Goal: Information Seeking & Learning: Learn about a topic

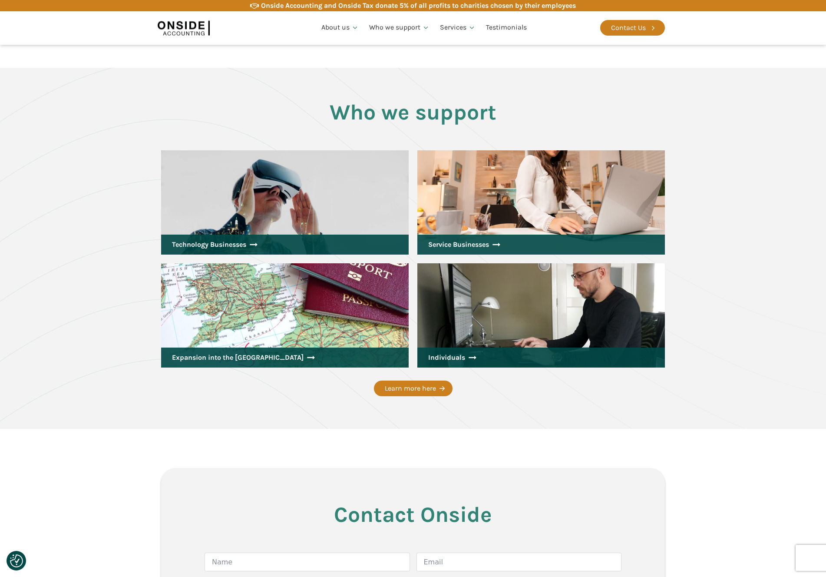
scroll to position [1092, 0]
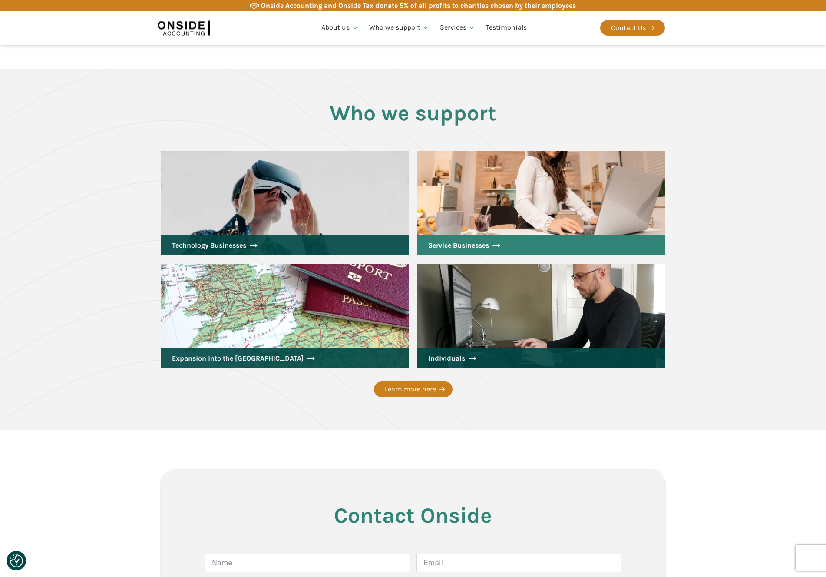
click at [478, 238] on link "Service Businesses" at bounding box center [540, 245] width 247 height 20
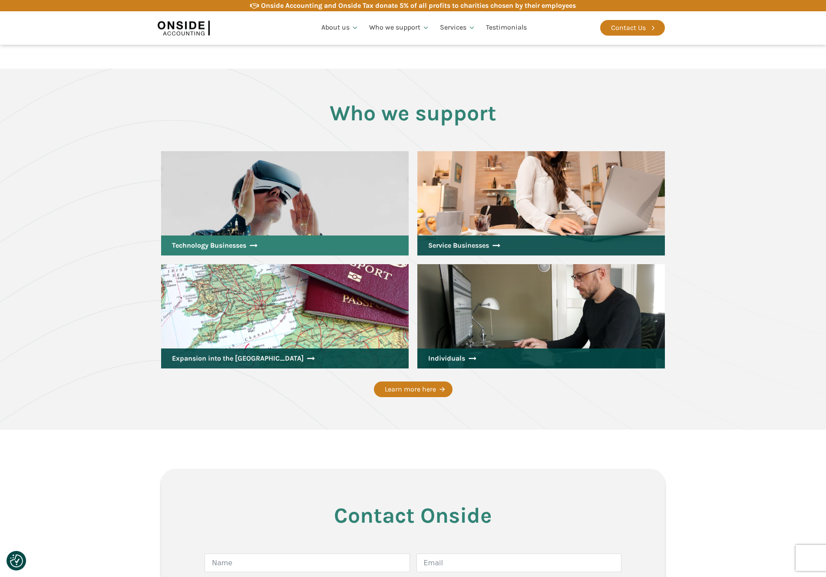
click at [305, 235] on link "Technology Businesses" at bounding box center [284, 245] width 247 height 20
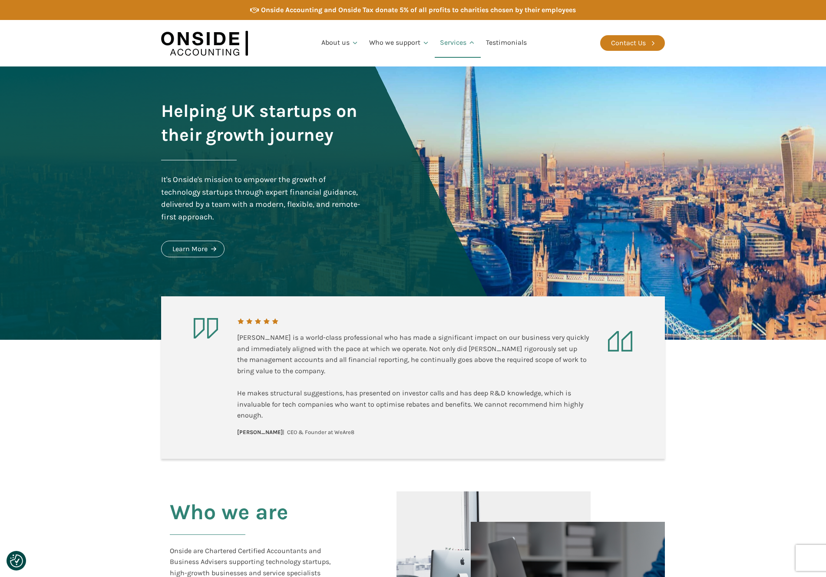
scroll to position [0, 0]
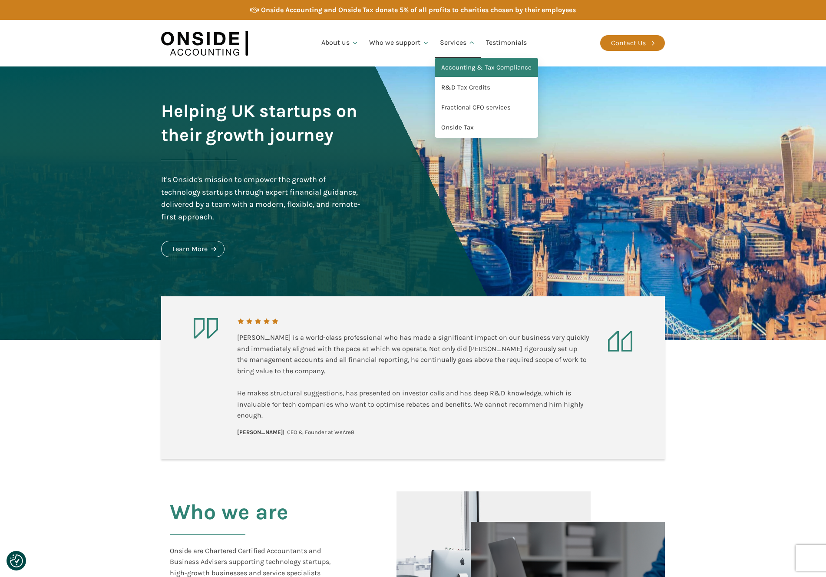
click at [466, 67] on link "Accounting & Tax Compliance" at bounding box center [486, 68] width 103 height 20
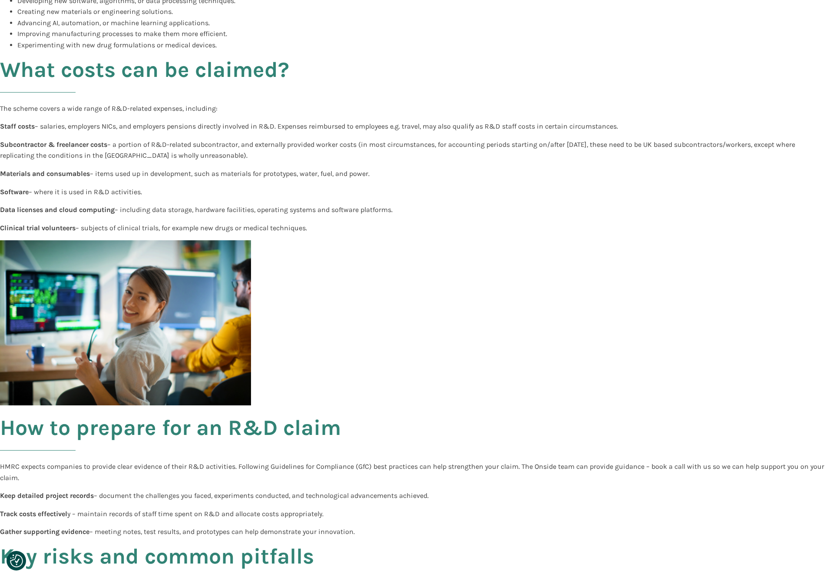
scroll to position [909, 0]
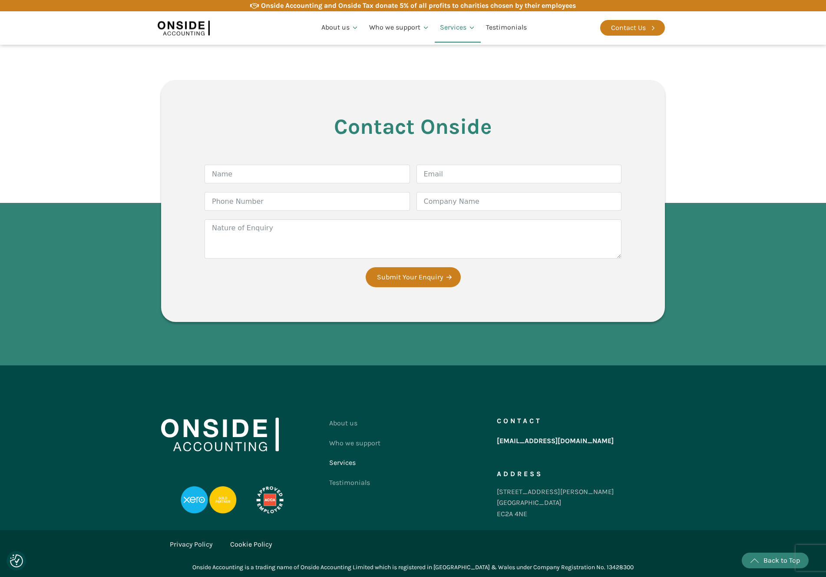
scroll to position [1275, 0]
click at [349, 424] on link "About us" at bounding box center [354, 423] width 51 height 20
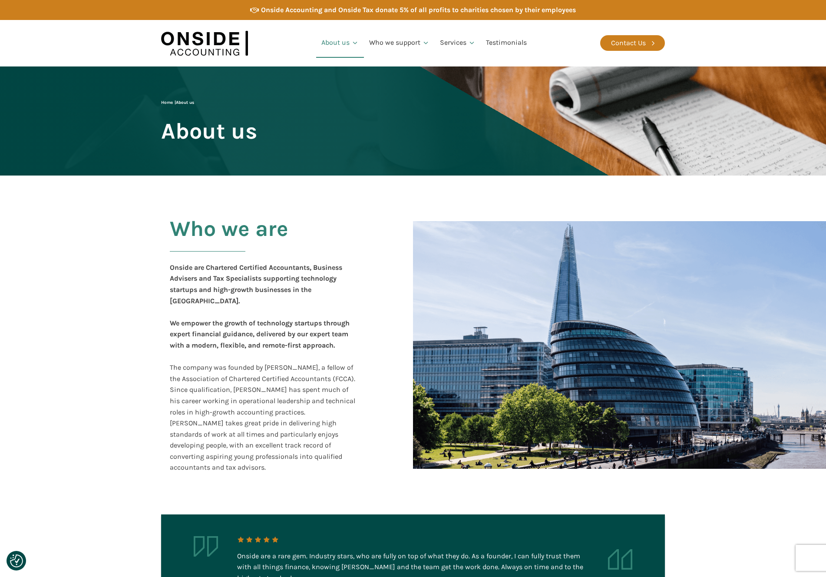
checkbox input "true"
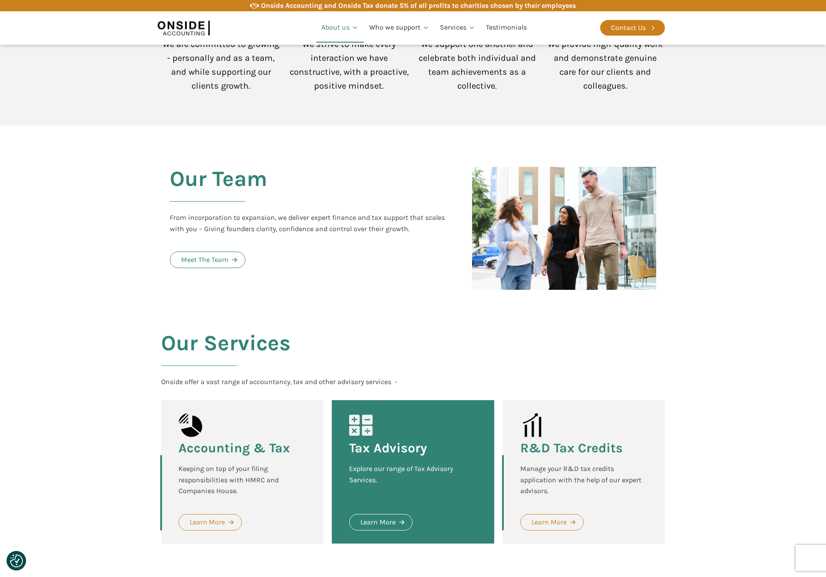
scroll to position [823, 0]
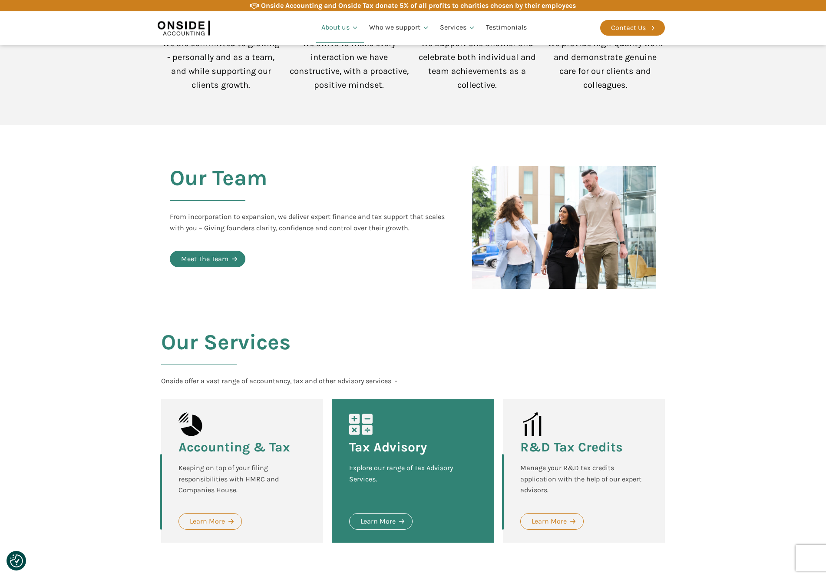
click at [225, 253] on div "Meet The Team" at bounding box center [204, 258] width 47 height 11
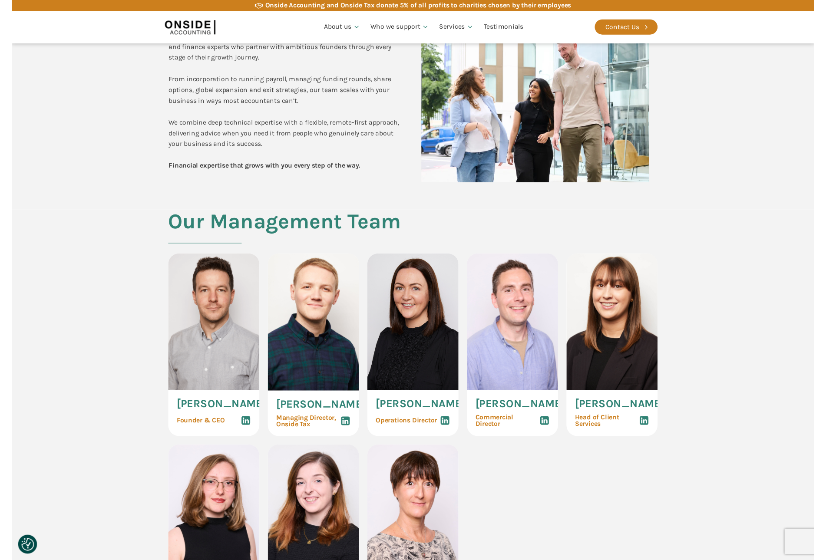
scroll to position [244, 0]
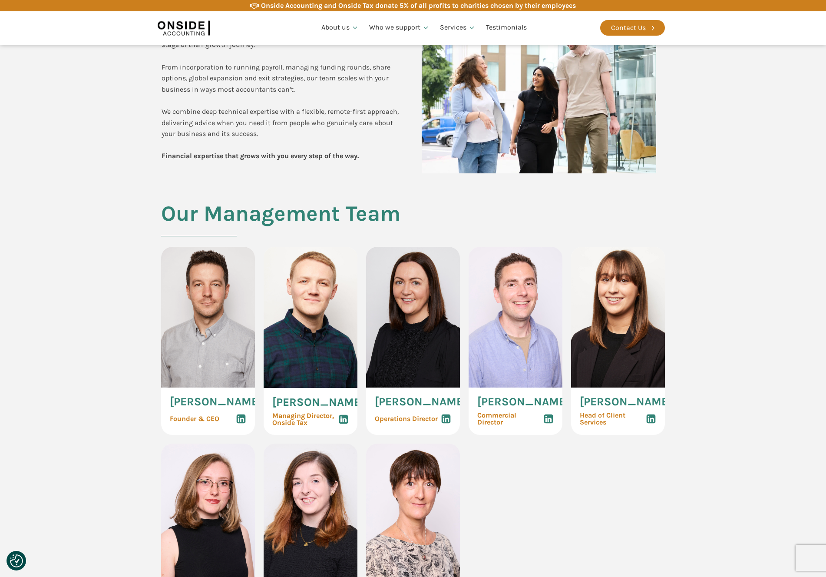
click at [240, 424] on icon at bounding box center [241, 418] width 10 height 10
